Goal: Find contact information: Find contact information

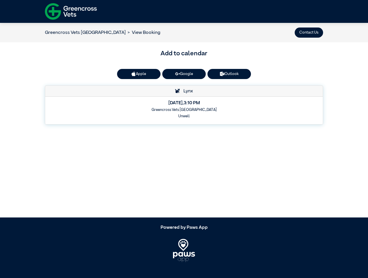
click at [309, 32] on button "Contact Us" at bounding box center [309, 33] width 28 height 10
click at [139, 74] on button "Apple" at bounding box center [138, 74] width 43 height 10
